Goal: Task Accomplishment & Management: Use online tool/utility

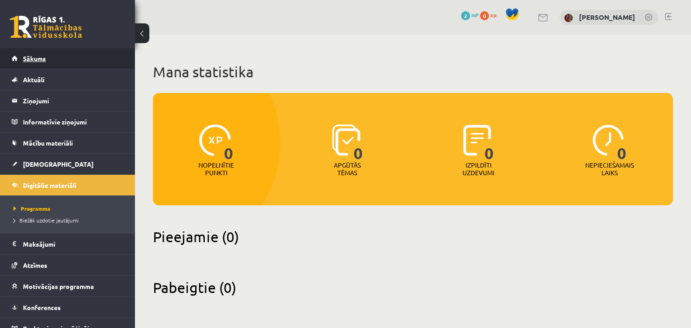
click at [63, 63] on link "Sākums" at bounding box center [68, 58] width 112 height 21
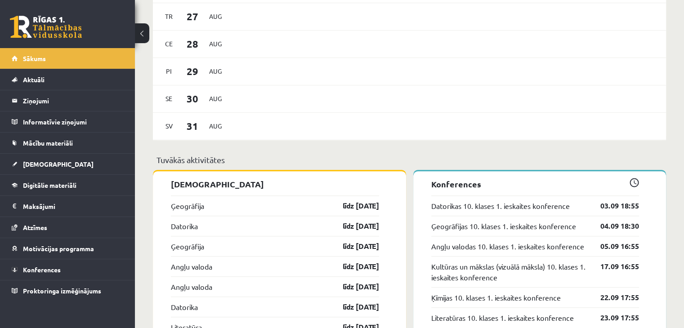
scroll to position [720, 0]
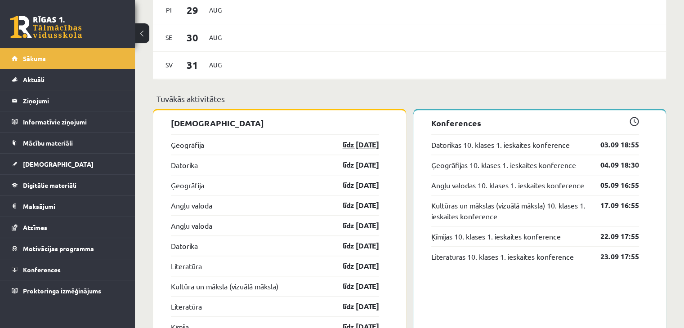
click at [365, 150] on link "līdz 15.09.25" at bounding box center [353, 144] width 52 height 11
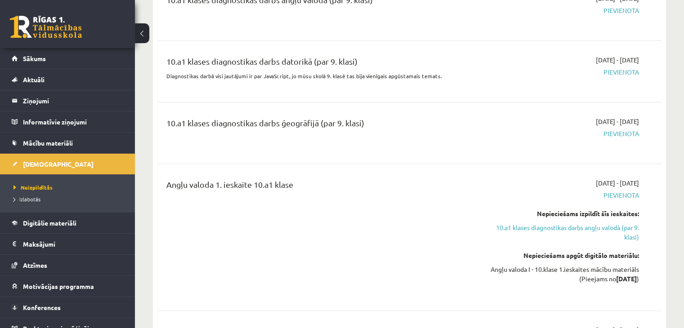
scroll to position [180, 0]
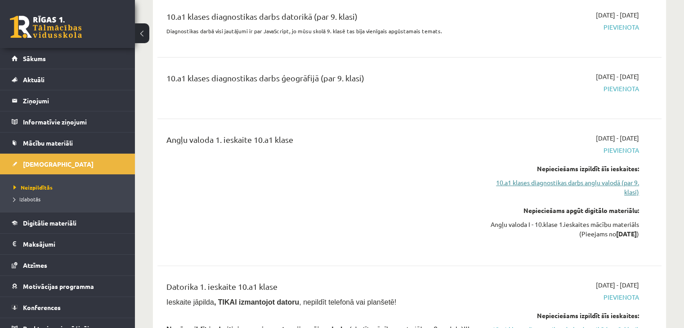
click at [604, 182] on link "10.a1 klases diagnostikas darbs angļu valodā (par 9. klasi)" at bounding box center [565, 187] width 148 height 19
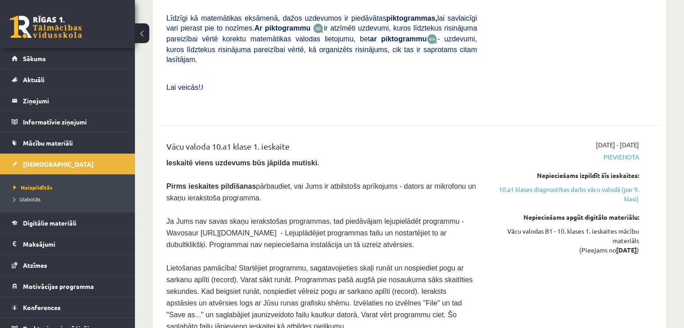
scroll to position [2233, 0]
